Goal: Task Accomplishment & Management: Use online tool/utility

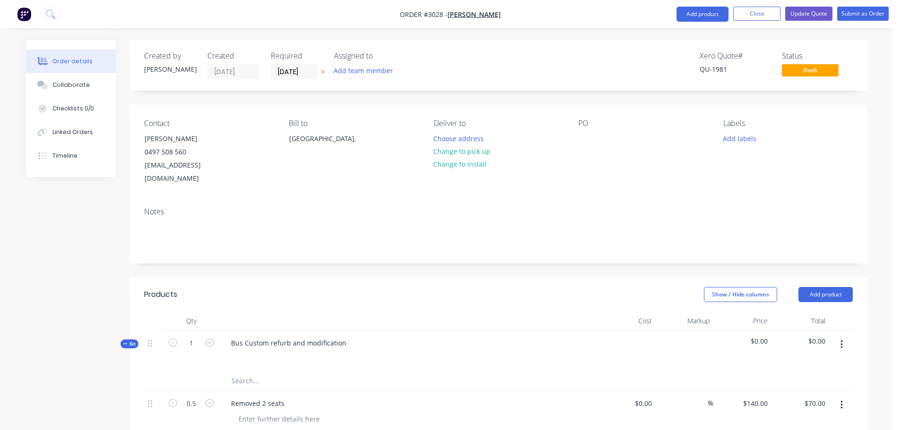
scroll to position [3633, 0]
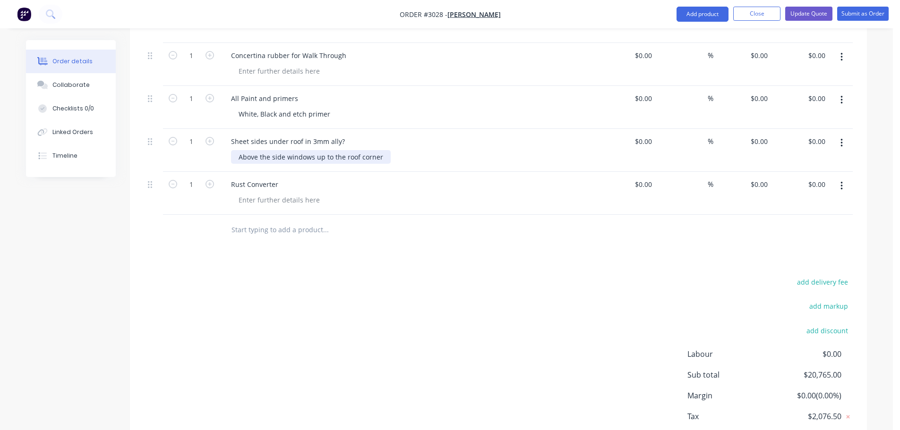
click at [383, 150] on div "Above the side windows up to the roof corner" at bounding box center [311, 157] width 160 height 14
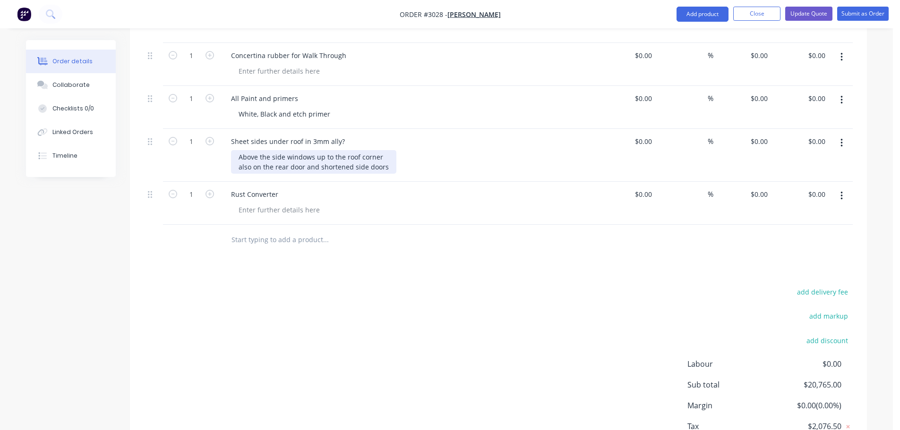
click at [381, 150] on div "Above the side windows up to the roof corner also on the rear door and shortene…" at bounding box center [313, 162] width 165 height 24
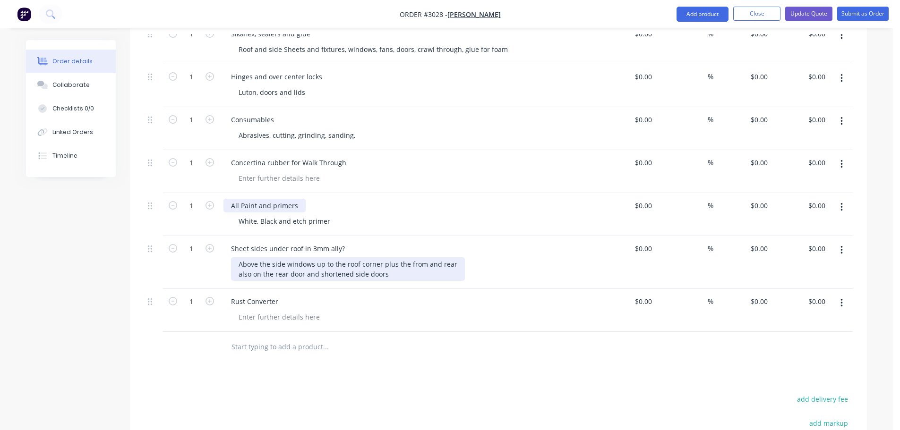
scroll to position [3585, 0]
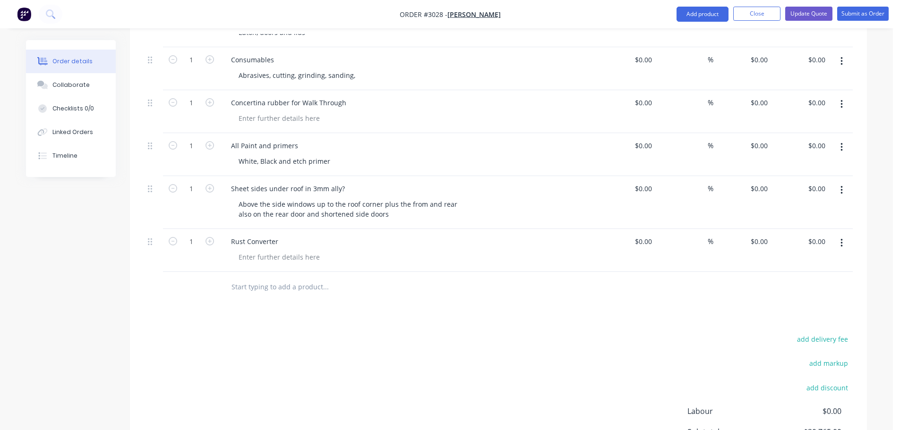
click at [254, 278] on input "text" at bounding box center [325, 287] width 189 height 19
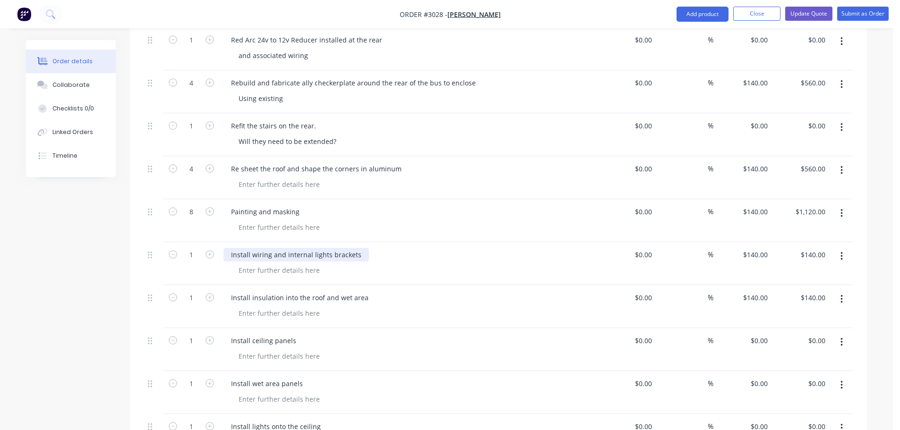
scroll to position [2215, 0]
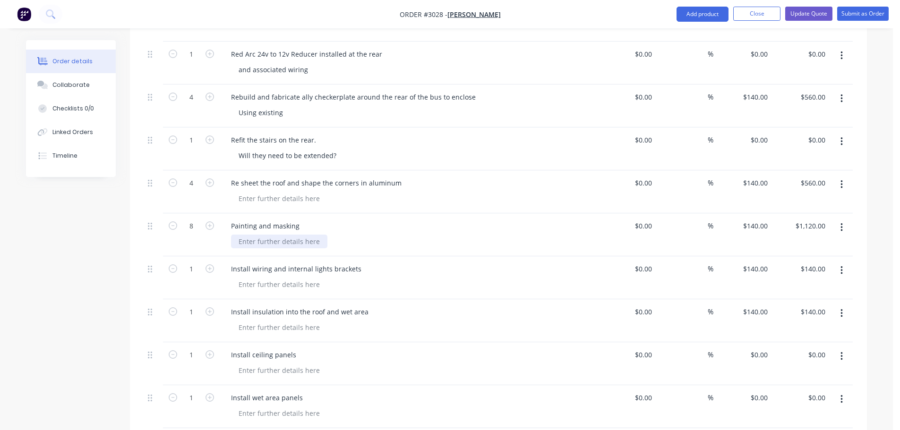
click at [241, 235] on div at bounding box center [279, 242] width 96 height 14
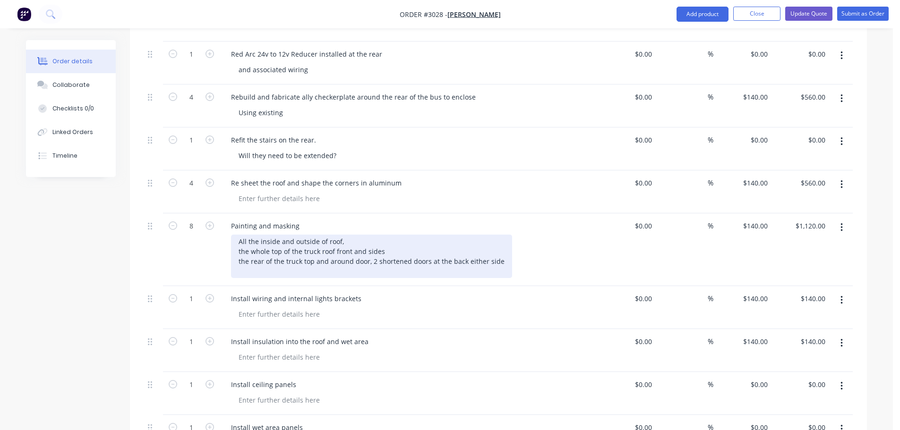
click at [370, 248] on div "All the inside and outside of roof, the whole top of the truck roof front and s…" at bounding box center [371, 256] width 281 height 43
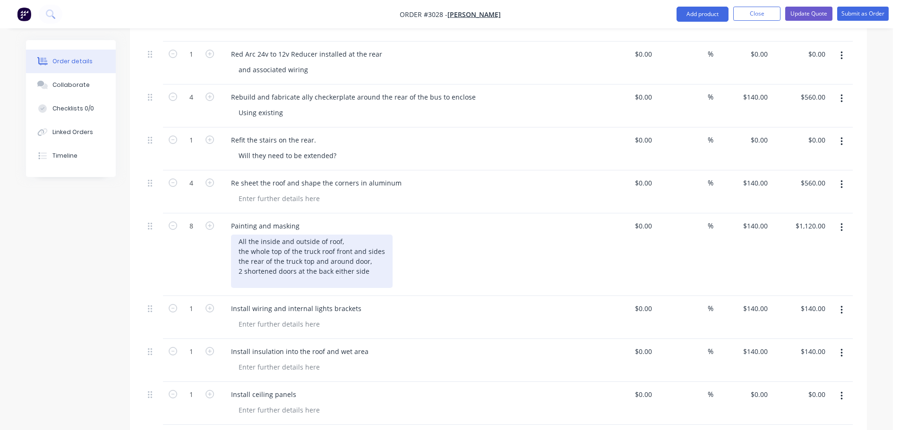
click at [369, 258] on div "All the inside and outside of roof, the whole top of the truck roof front and s…" at bounding box center [312, 261] width 162 height 53
click at [343, 235] on div "All the inside and outside of roof, the whole top of the truck roof front and s…" at bounding box center [349, 261] width 236 height 53
click at [320, 239] on div "All the inside and outside of roof, while off the whole top of the truck roof f…" at bounding box center [349, 261] width 236 height 53
click at [438, 237] on div "All the inside and outside of roof, while off the whole top of the truck above …" at bounding box center [349, 261] width 236 height 53
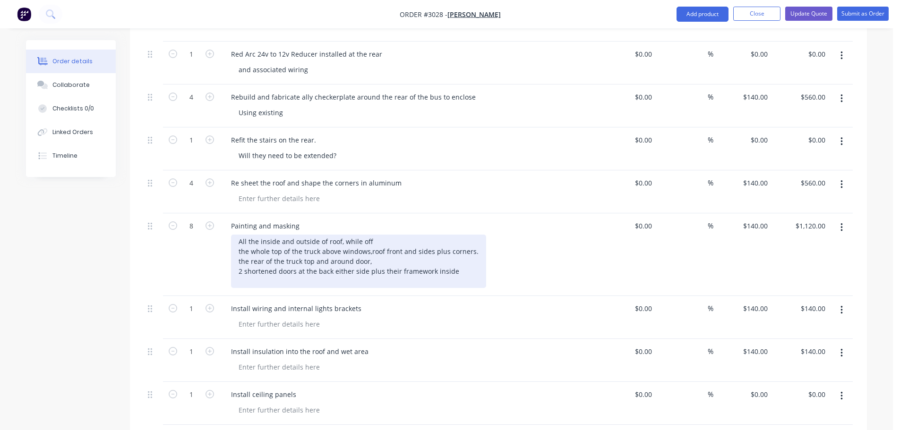
click at [372, 248] on div "All the inside and outside of roof, while off the whole top of the truck above …" at bounding box center [358, 261] width 255 height 53
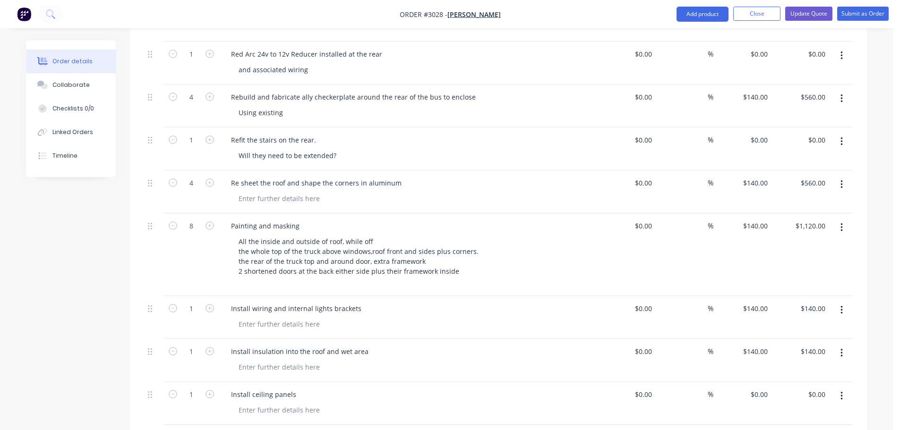
click at [433, 296] on div "Install wiring and internal lights brackets" at bounding box center [409, 317] width 378 height 43
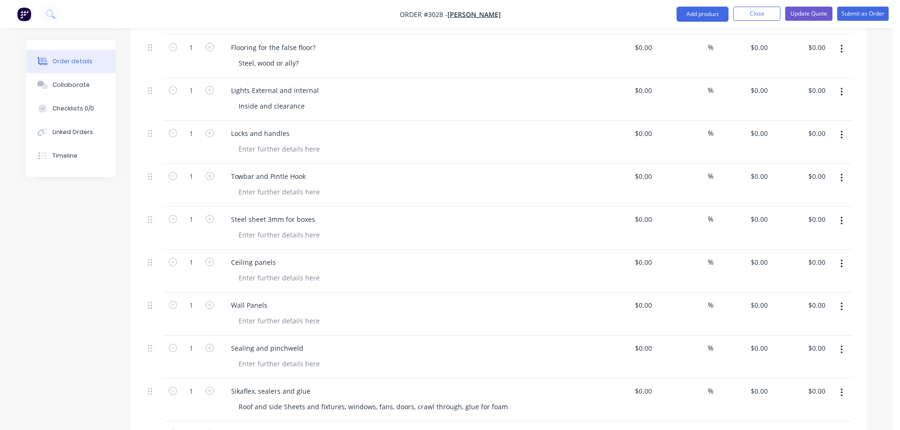
scroll to position [3207, 0]
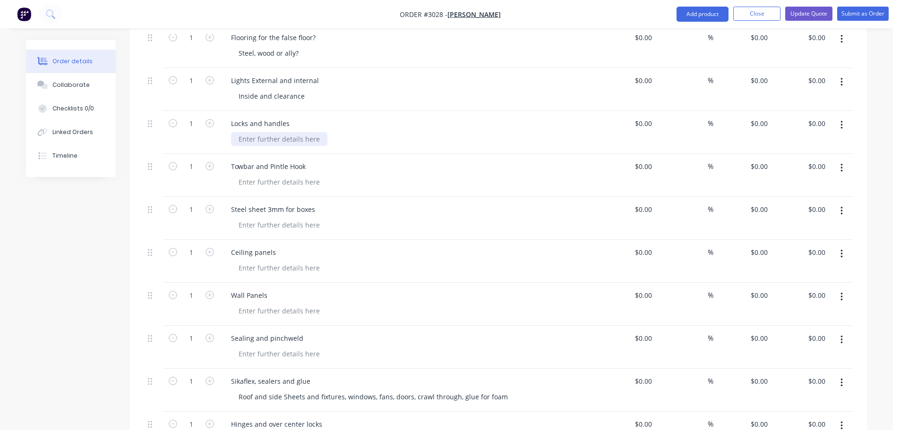
click at [258, 132] on div at bounding box center [279, 139] width 96 height 14
click at [316, 203] on div "Steel sheet 3mm for boxes" at bounding box center [272, 210] width 99 height 14
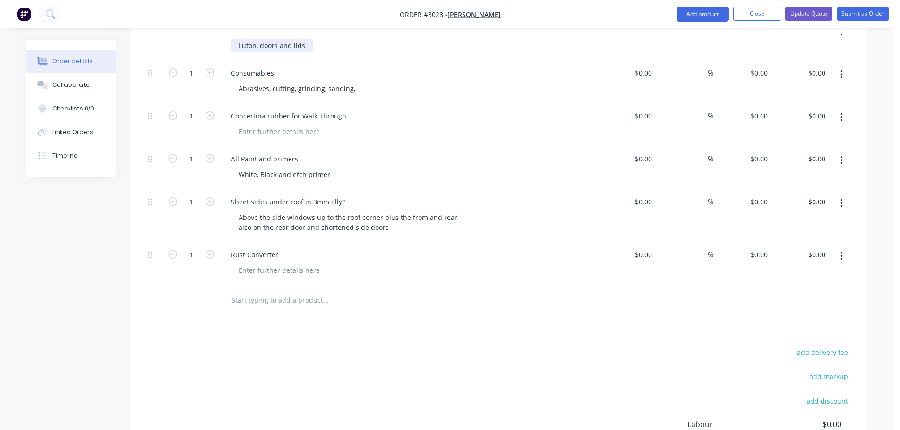
scroll to position [3633, 0]
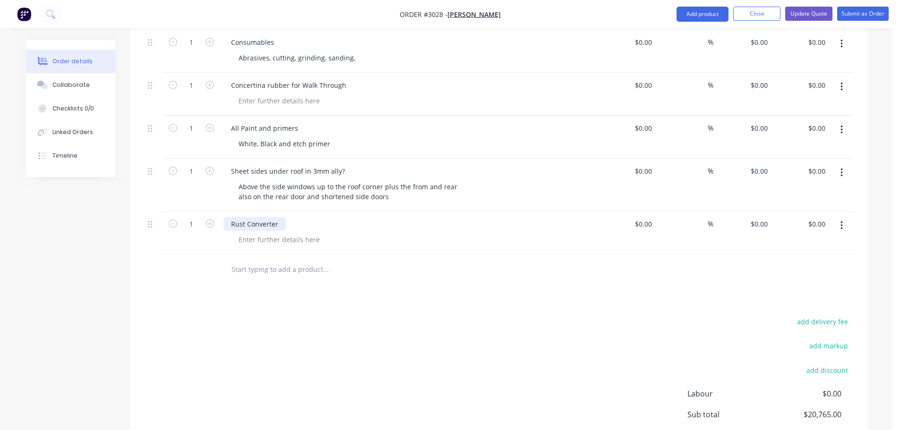
click at [281, 217] on div "Rust Converter" at bounding box center [254, 224] width 62 height 14
click at [280, 217] on div "Rust Converter" at bounding box center [254, 224] width 62 height 14
click at [291, 270] on div at bounding box center [390, 270] width 340 height 31
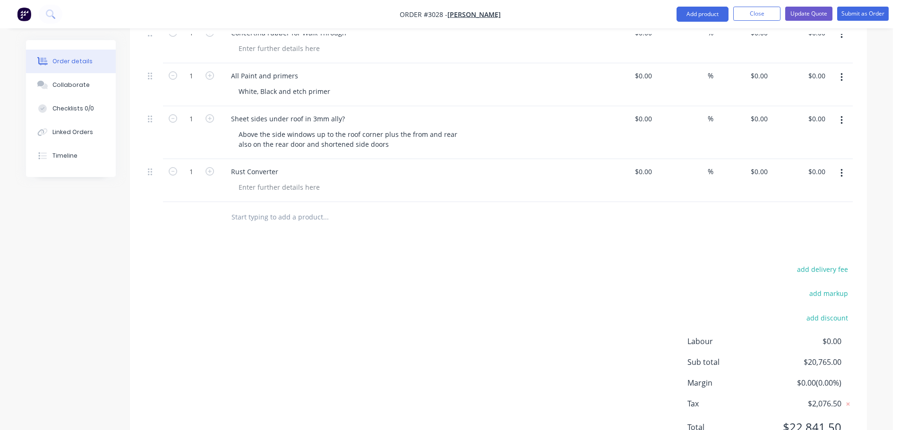
scroll to position [3668, 0]
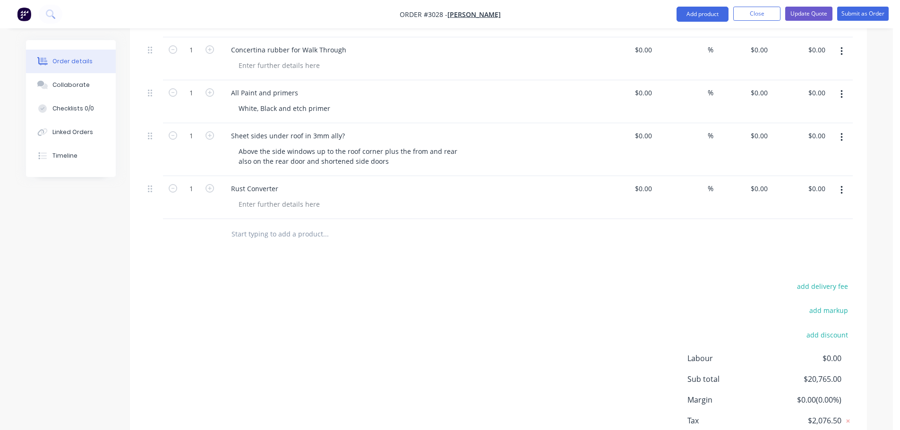
click at [240, 225] on input "text" at bounding box center [325, 234] width 189 height 19
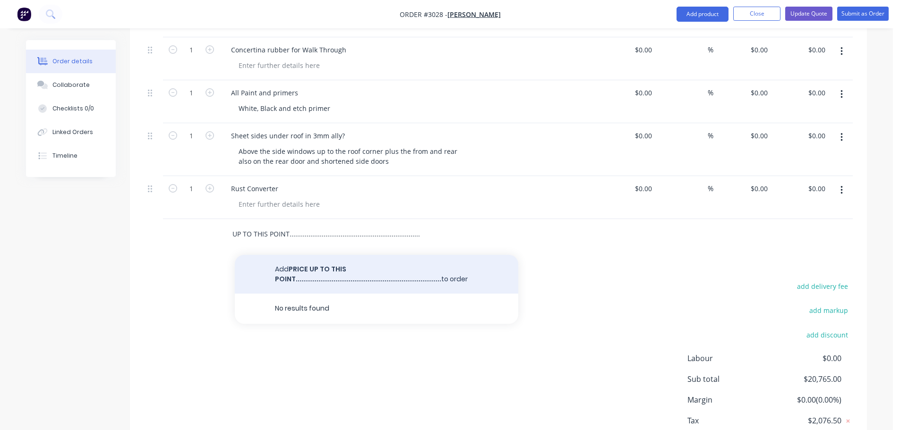
scroll to position [0, 23]
type input "PRICE UP TO THIS POINT.........................................................…"
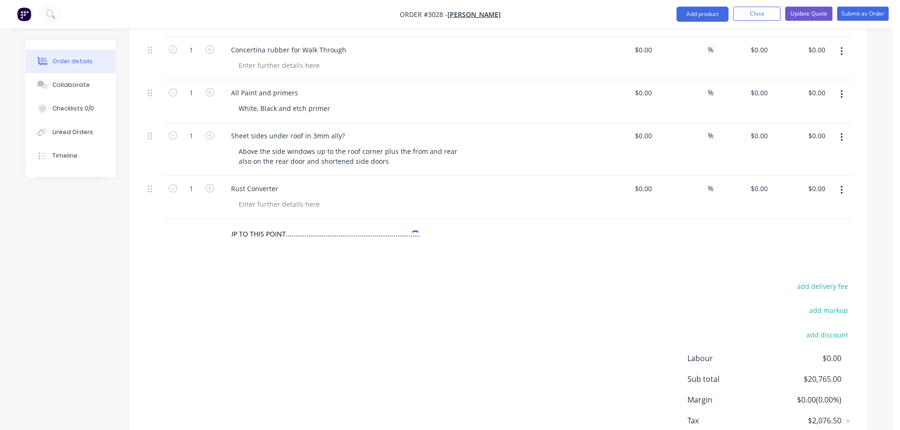
scroll to position [0, 0]
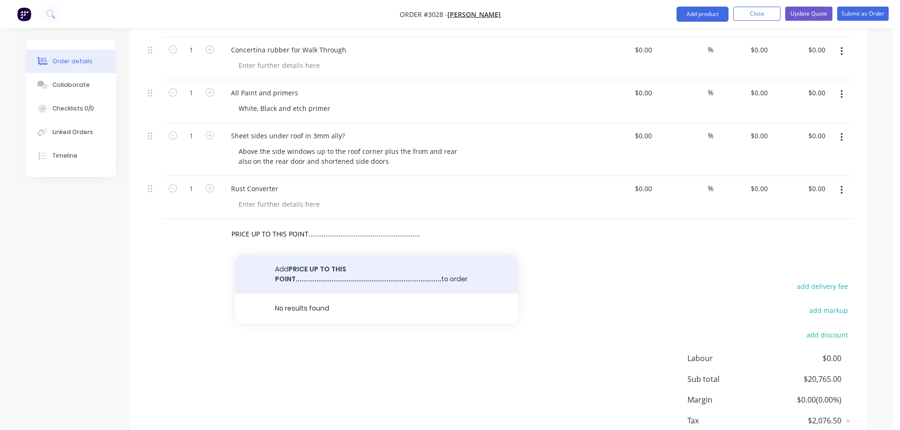
click at [284, 255] on button "Add PRICE UP TO THIS POINT.....................................................…" at bounding box center [377, 274] width 284 height 39
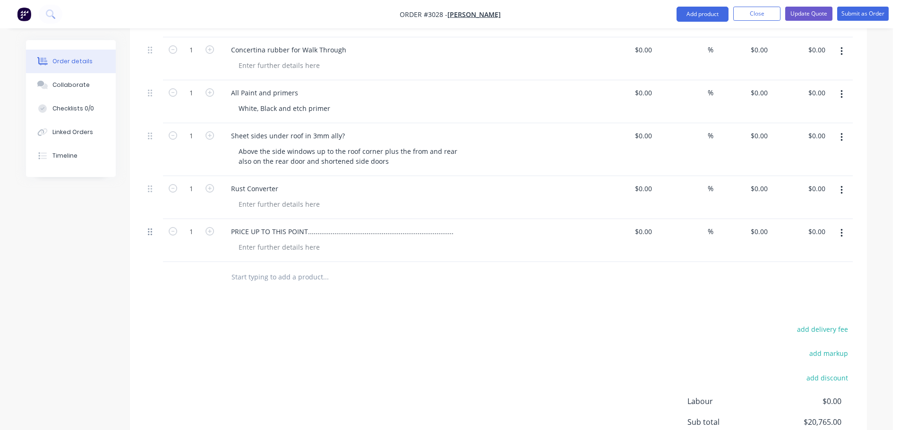
click at [149, 229] on icon at bounding box center [150, 232] width 4 height 7
click at [150, 228] on icon at bounding box center [150, 232] width 4 height 9
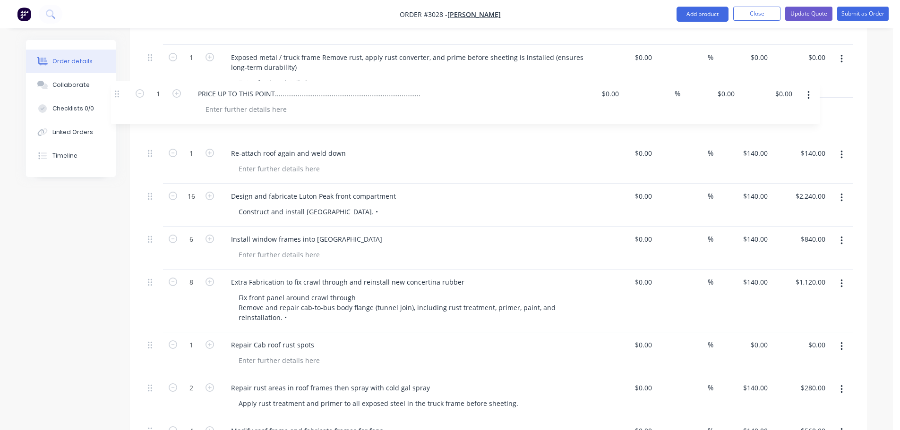
scroll to position [1162, 0]
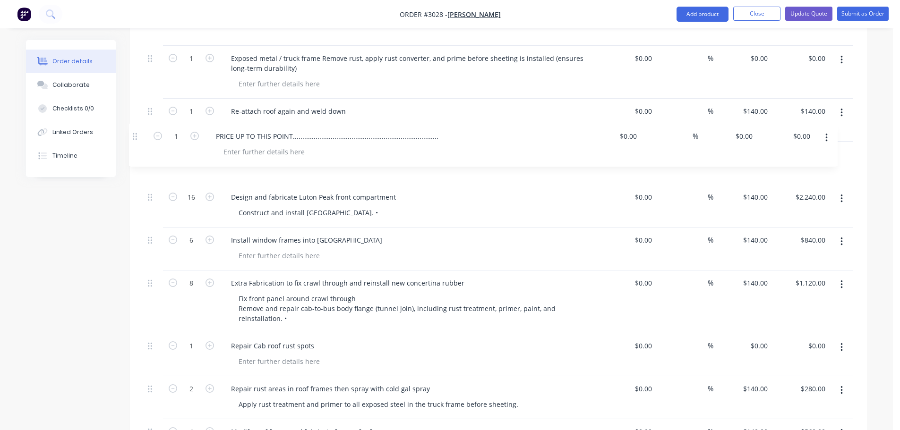
drag, startPoint x: 150, startPoint y: 221, endPoint x: 133, endPoint y: 134, distance: 88.1
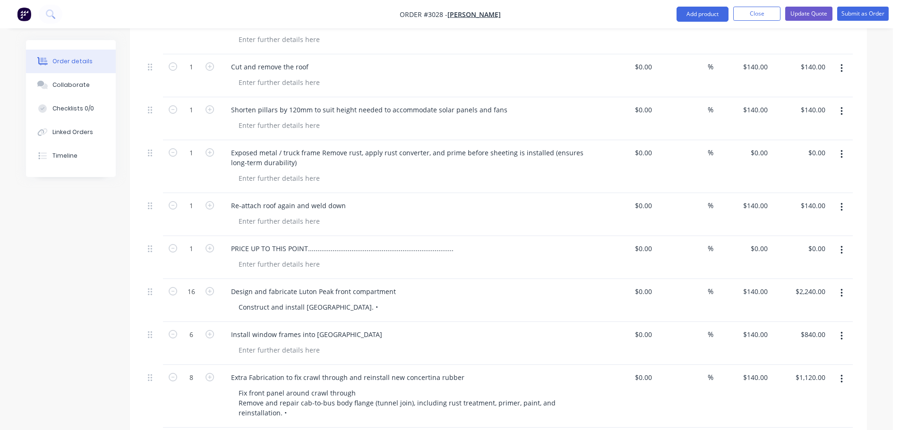
scroll to position [973, 0]
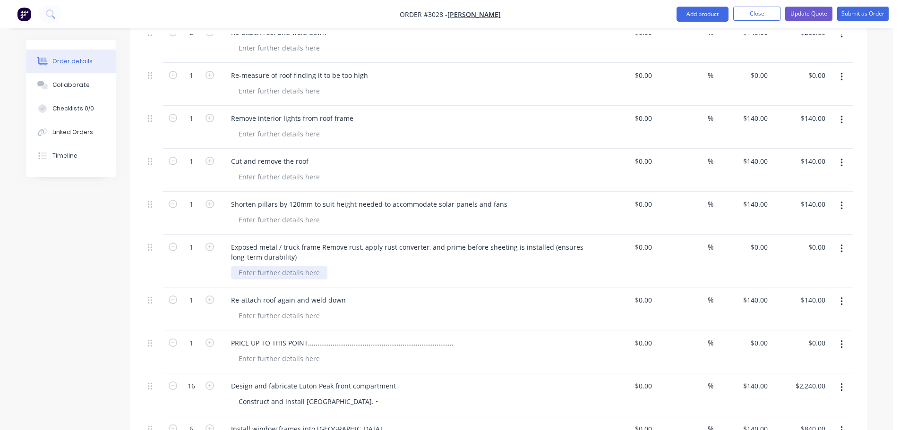
click at [246, 266] on div at bounding box center [279, 273] width 96 height 14
click at [242, 266] on div at bounding box center [279, 273] width 96 height 14
click at [241, 266] on div "tAKE ROOF TO THE BOOTH AND TREAT AND PAINT AS REQUESTED" at bounding box center [343, 273] width 224 height 14
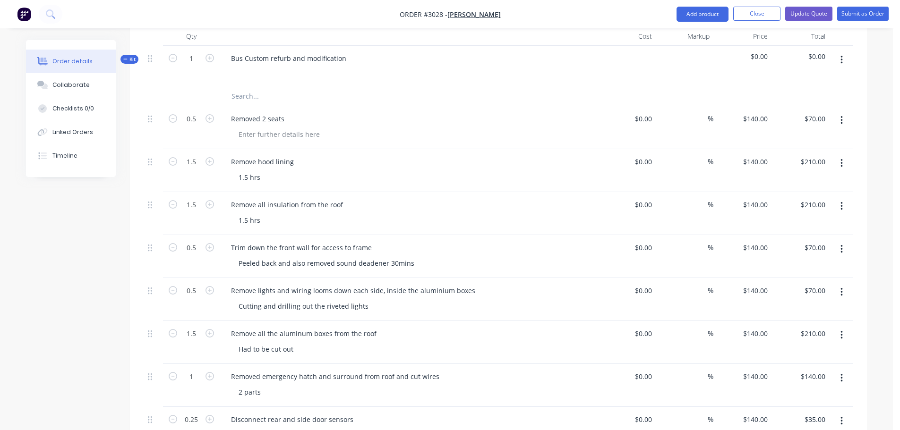
scroll to position [262, 0]
